Goal: Find specific fact: Find specific fact

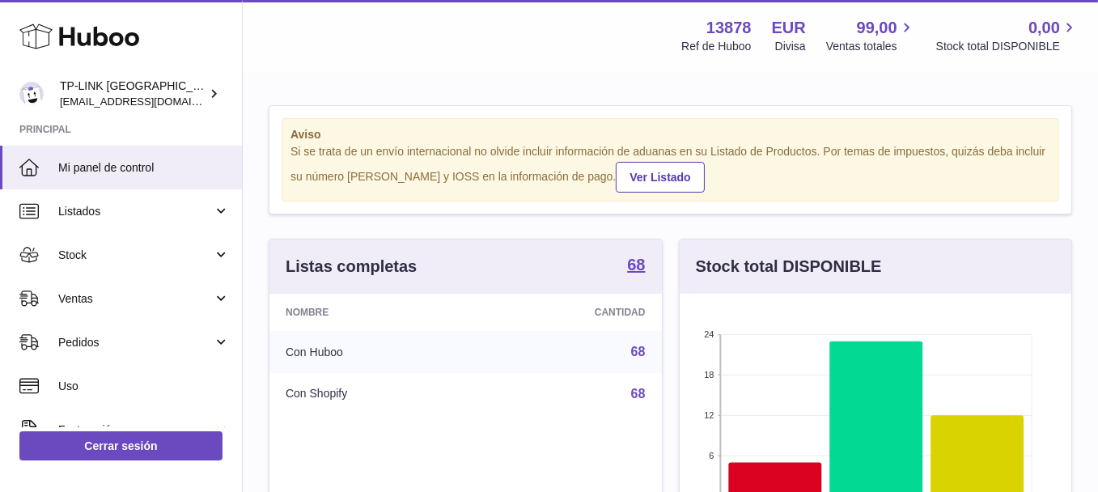
scroll to position [253, 393]
click at [638, 262] on strong "68" at bounding box center [636, 265] width 18 height 16
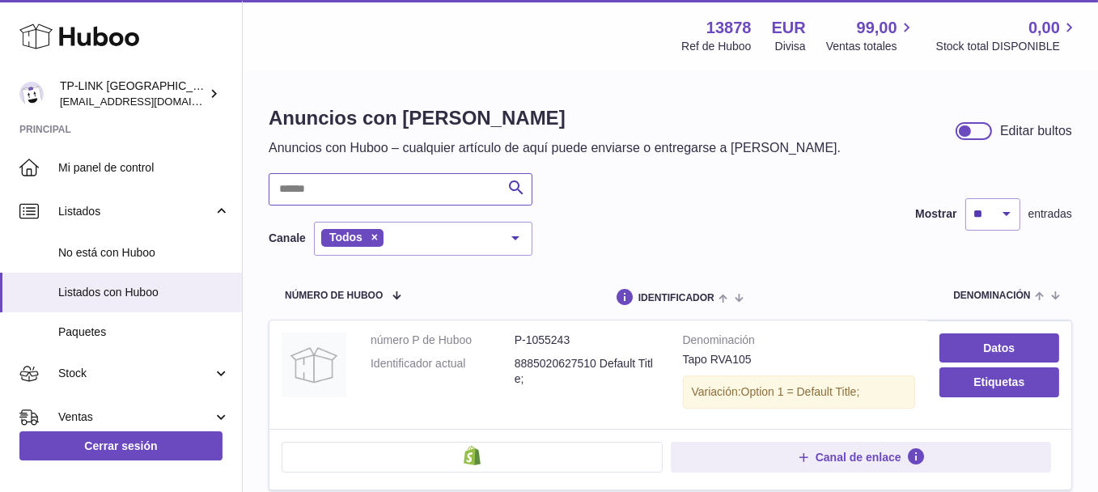
click at [397, 188] on input "text" at bounding box center [401, 189] width 264 height 32
paste input "*****"
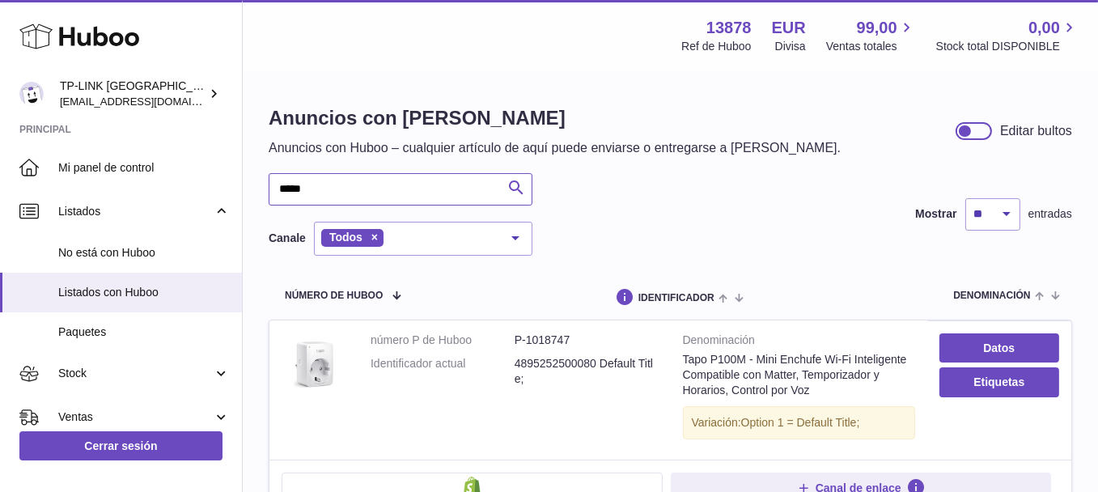
scroll to position [81, 0]
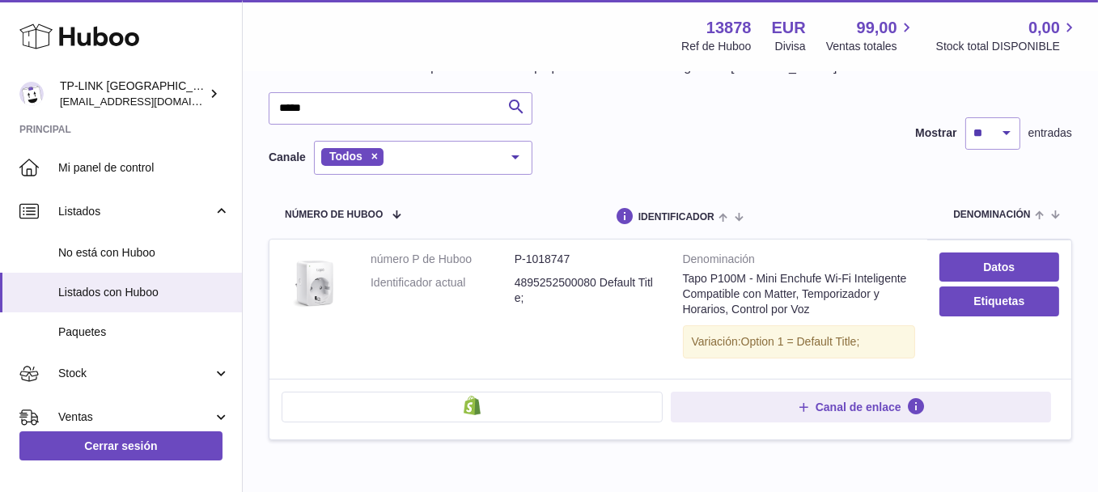
click at [534, 257] on dd "P-1018747" at bounding box center [587, 259] width 144 height 15
copy dd "1018747"
click at [385, 108] on input "*****" at bounding box center [401, 108] width 264 height 32
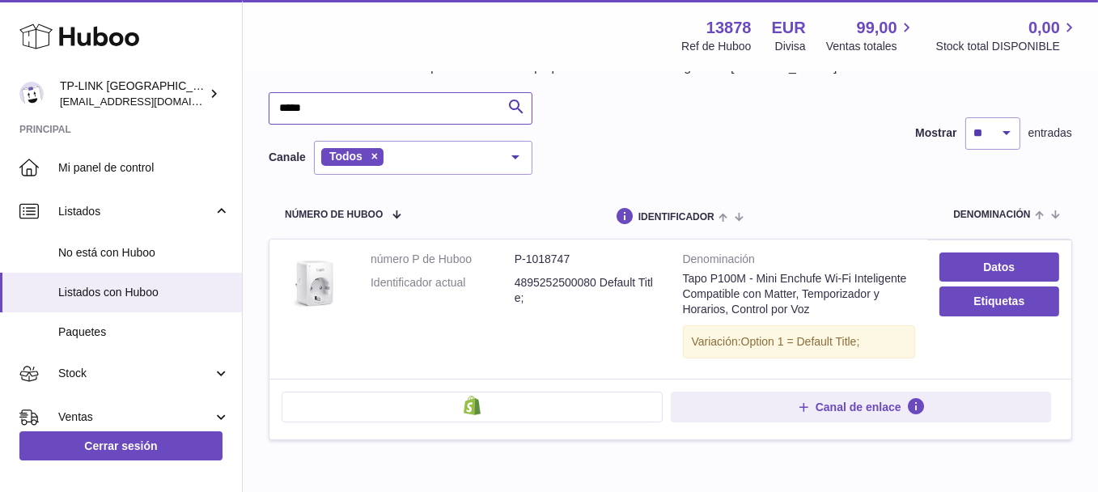
paste input "text"
type input "*****"
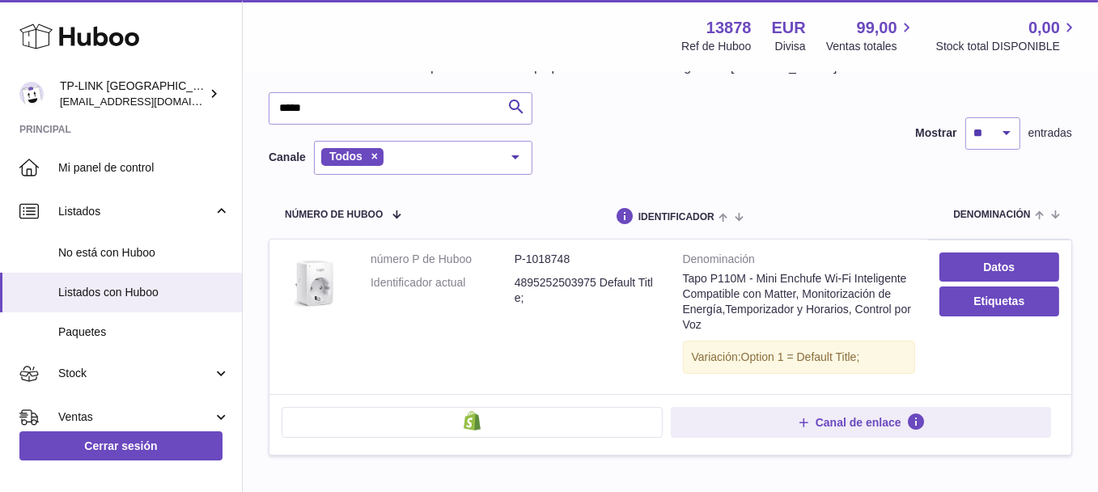
click at [550, 258] on dd "P-1018748" at bounding box center [587, 259] width 144 height 15
click at [546, 258] on dd "P-1018748" at bounding box center [587, 259] width 144 height 15
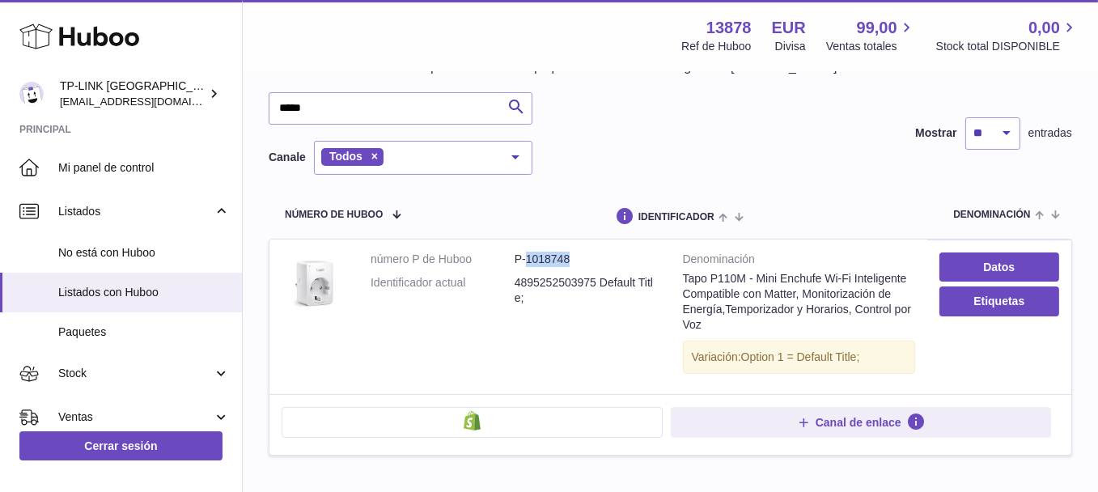
click at [546, 258] on dd "P-1018748" at bounding box center [587, 259] width 144 height 15
copy dd "1018748"
click at [380, 346] on td "número P de Huboo P-1018748 Identificador actual 4895252503975 Default Title;" at bounding box center [515, 317] width 312 height 154
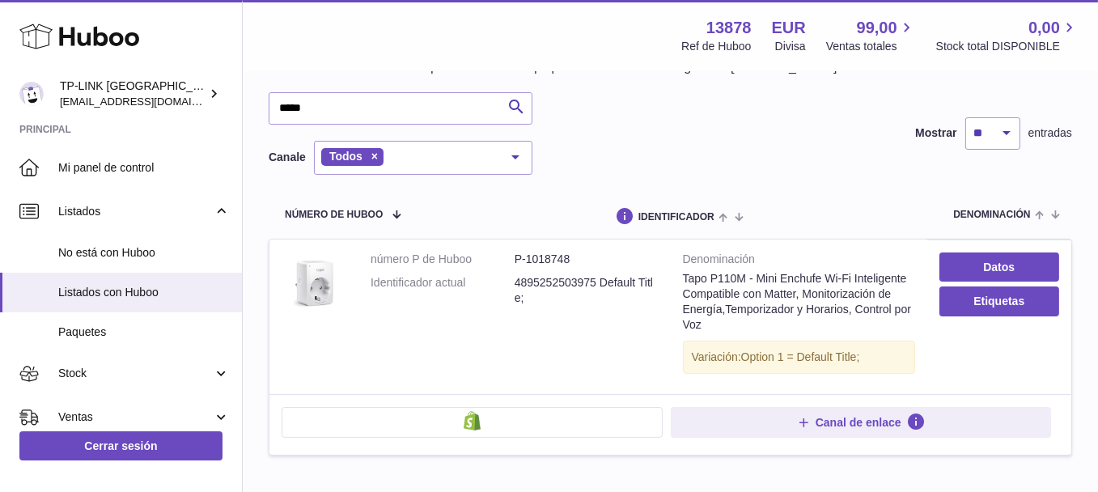
click at [386, 366] on td "número P de Huboo P-1018748 Identificador actual 4895252503975 Default Title;" at bounding box center [515, 317] width 312 height 154
